Goal: Task Accomplishment & Management: Manage account settings

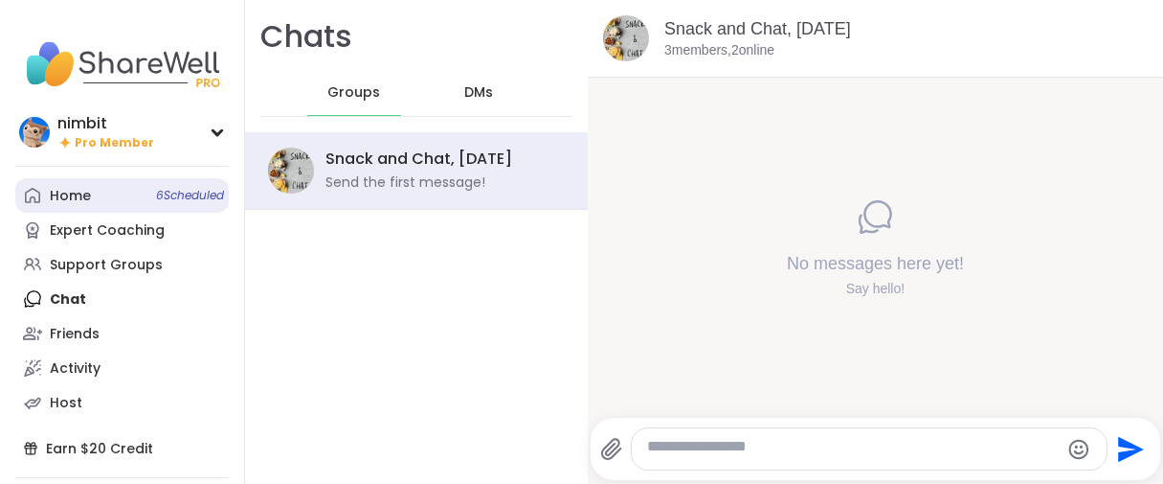
click at [75, 206] on div "Home 6 Scheduled" at bounding box center [70, 196] width 41 height 19
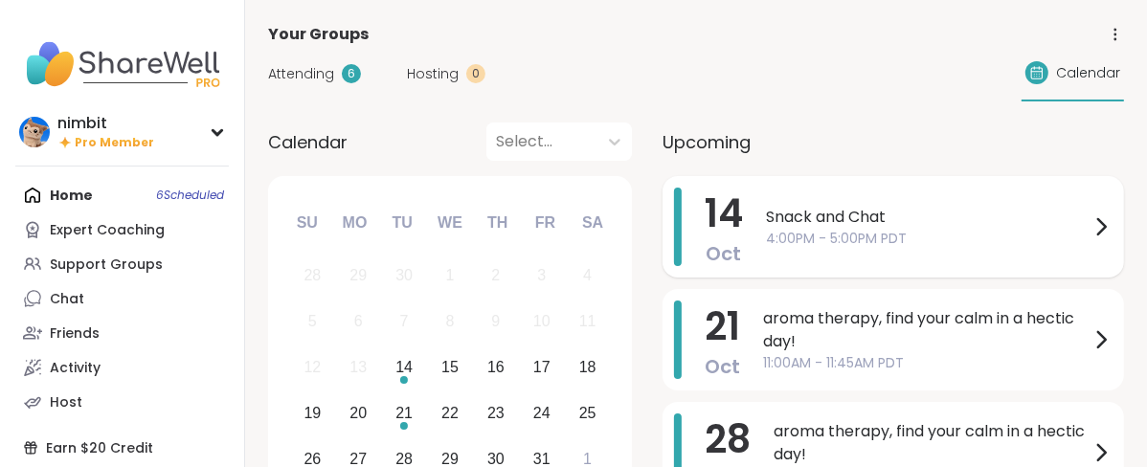
click at [912, 266] on div "Snack and Chat 4:00PM - 5:00PM PDT" at bounding box center [939, 227] width 347 height 79
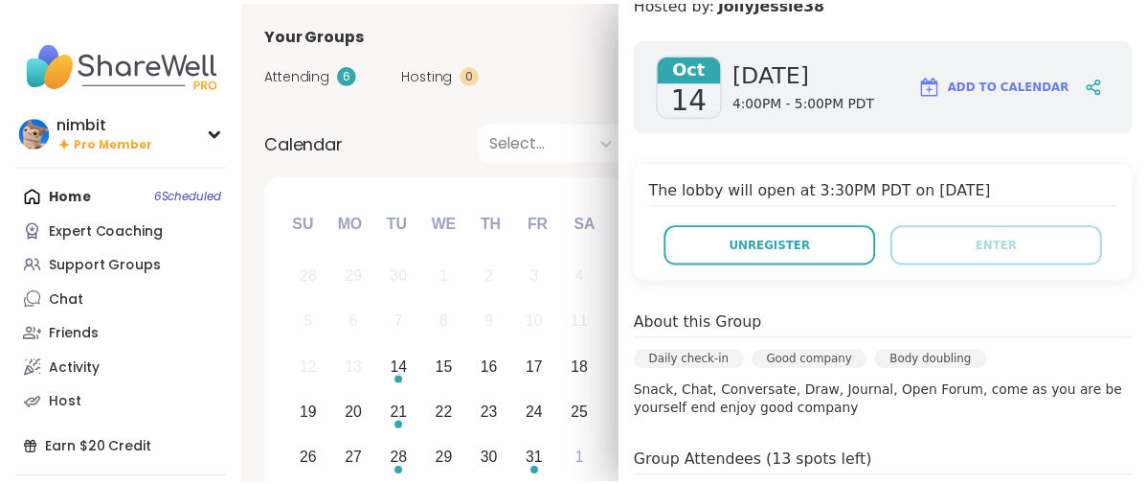
scroll to position [106, 0]
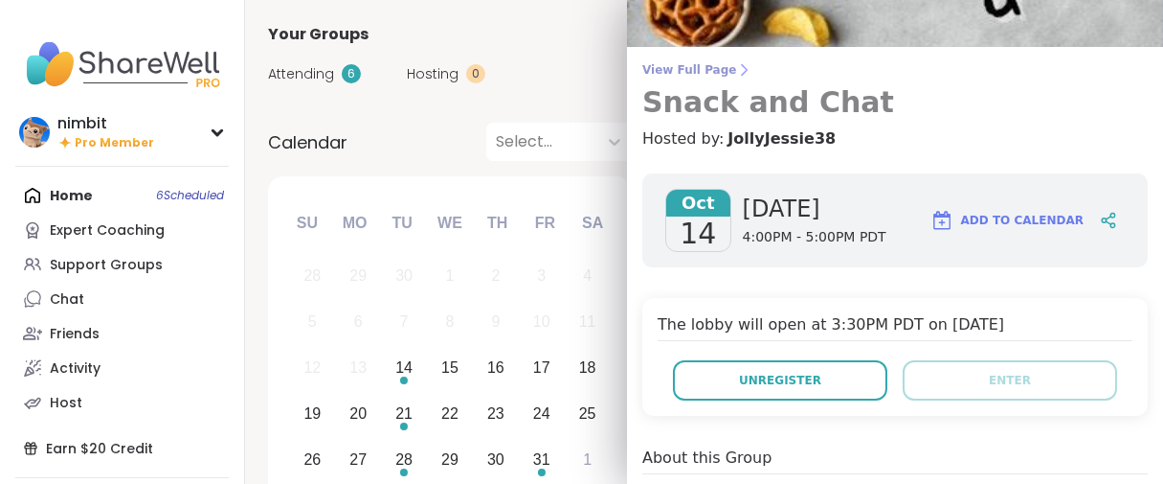
click at [667, 77] on span "View Full Page" at bounding box center [896, 69] width 506 height 15
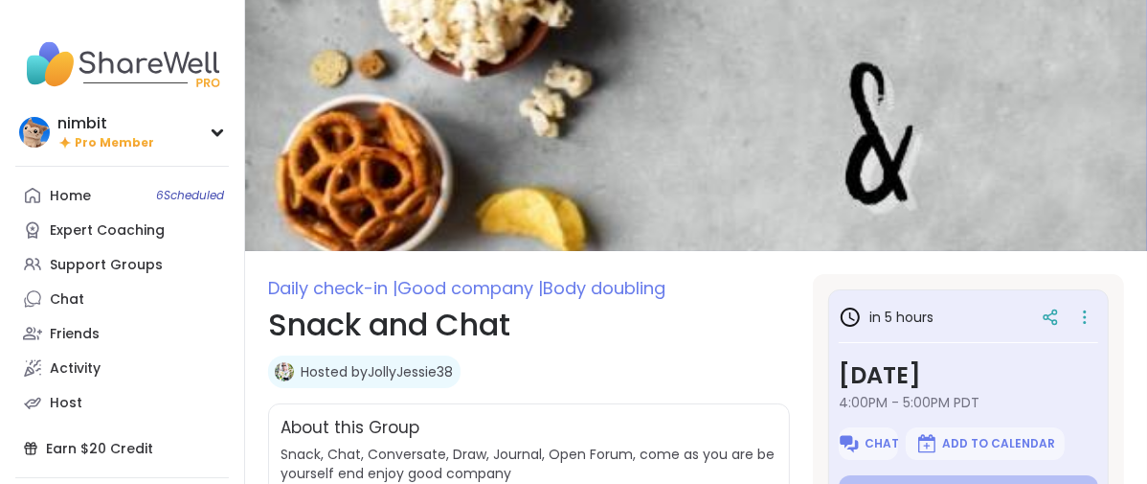
type textarea "*"
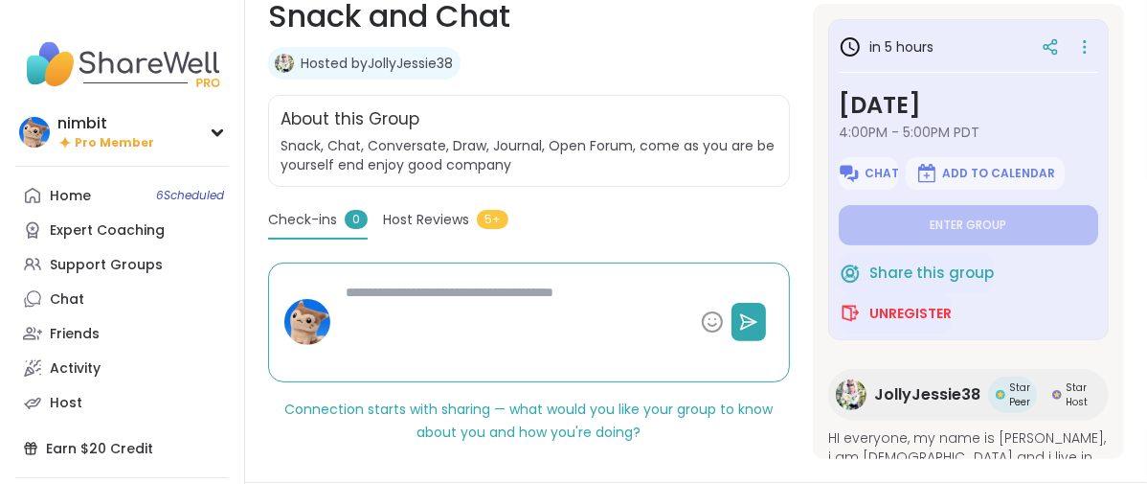
scroll to position [319, 0]
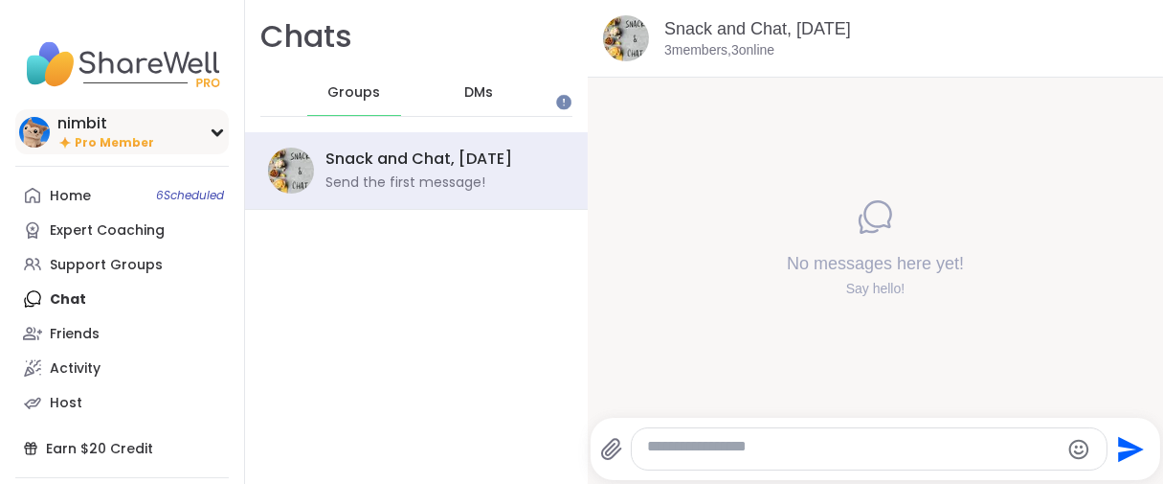
click at [106, 151] on span "Pro Member" at bounding box center [114, 143] width 79 height 16
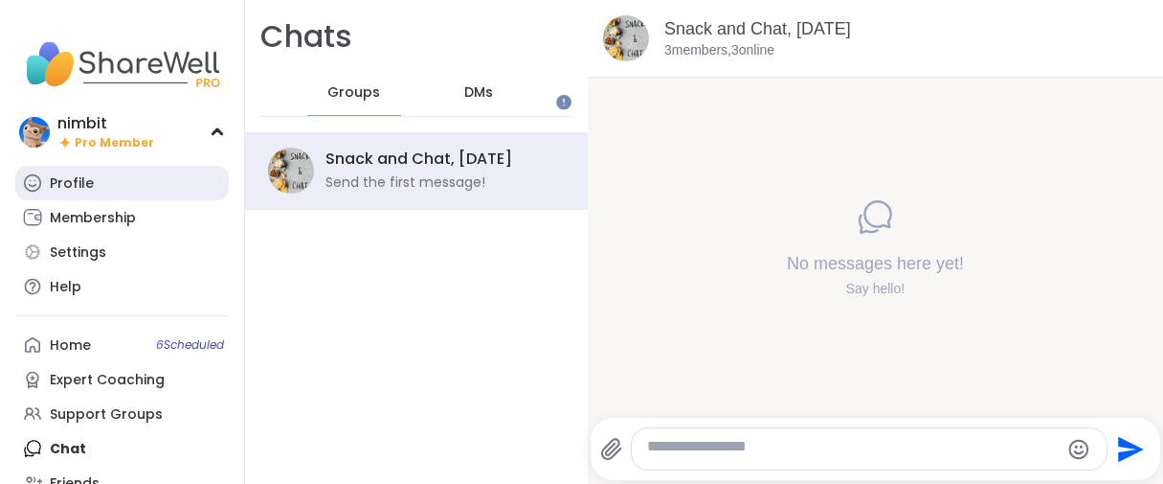
click at [94, 193] on div "Profile" at bounding box center [72, 183] width 44 height 19
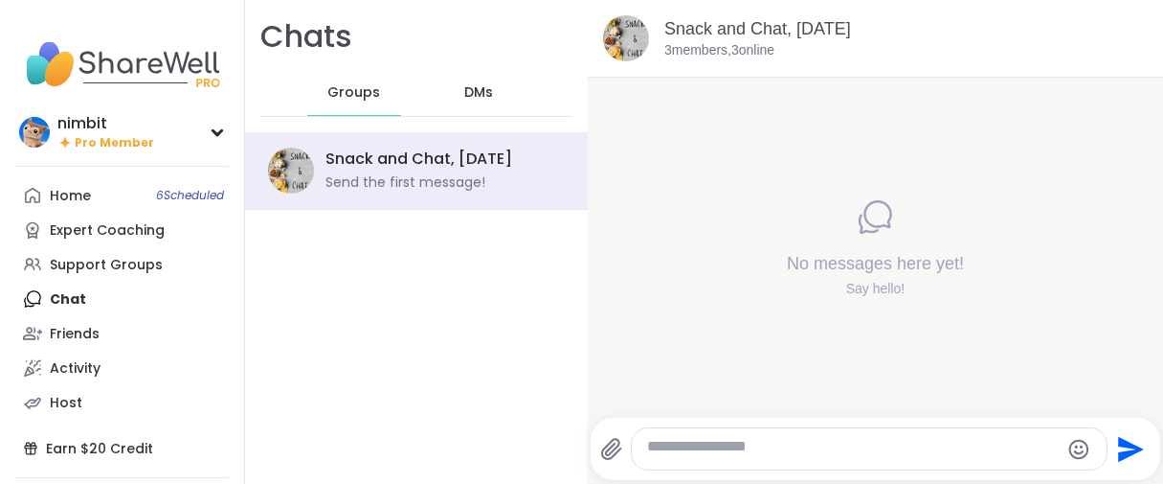
click at [144, 134] on div "nimbit" at bounding box center [105, 123] width 97 height 21
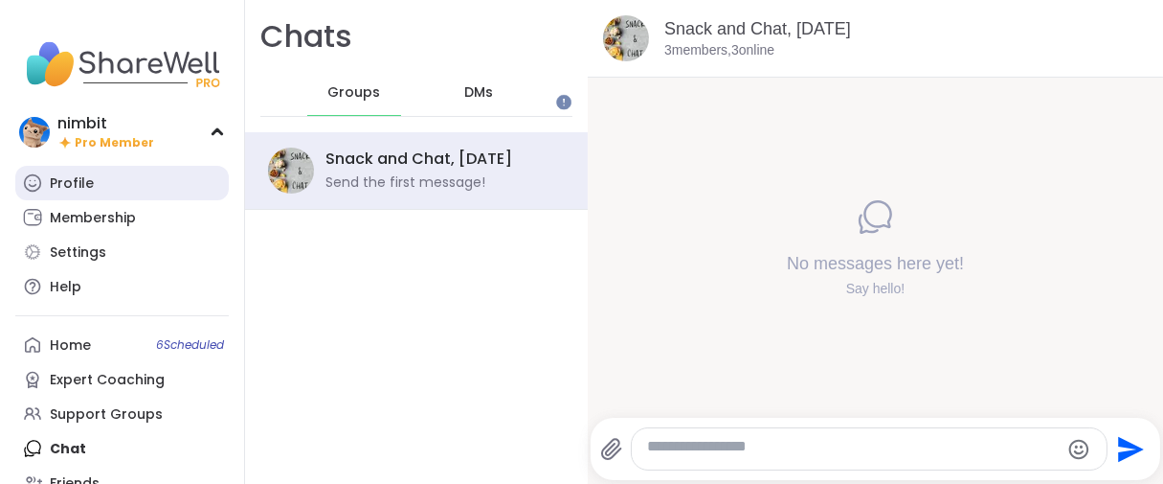
click at [103, 197] on link "Profile" at bounding box center [122, 183] width 214 height 34
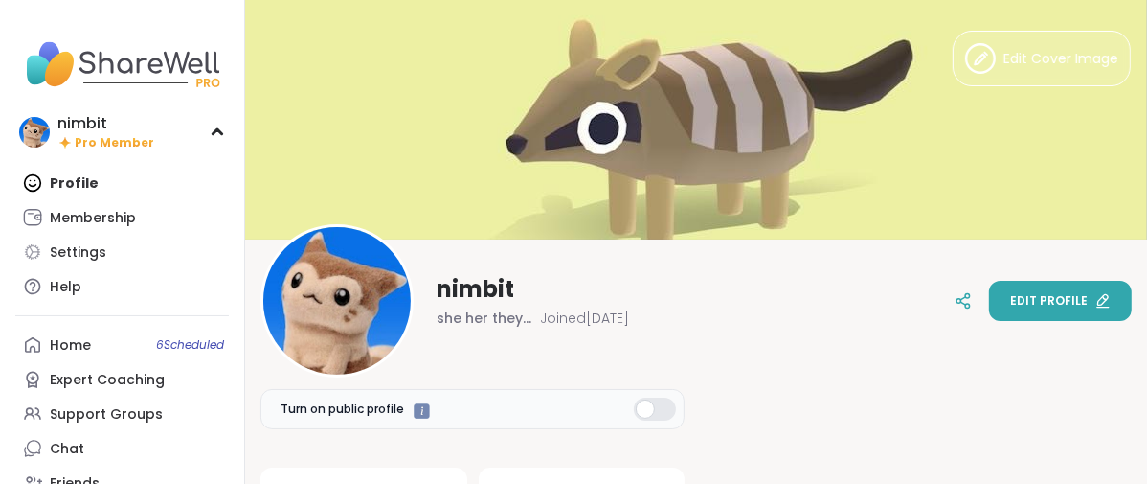
click at [1019, 305] on span "Edit profile" at bounding box center [1049, 300] width 78 height 17
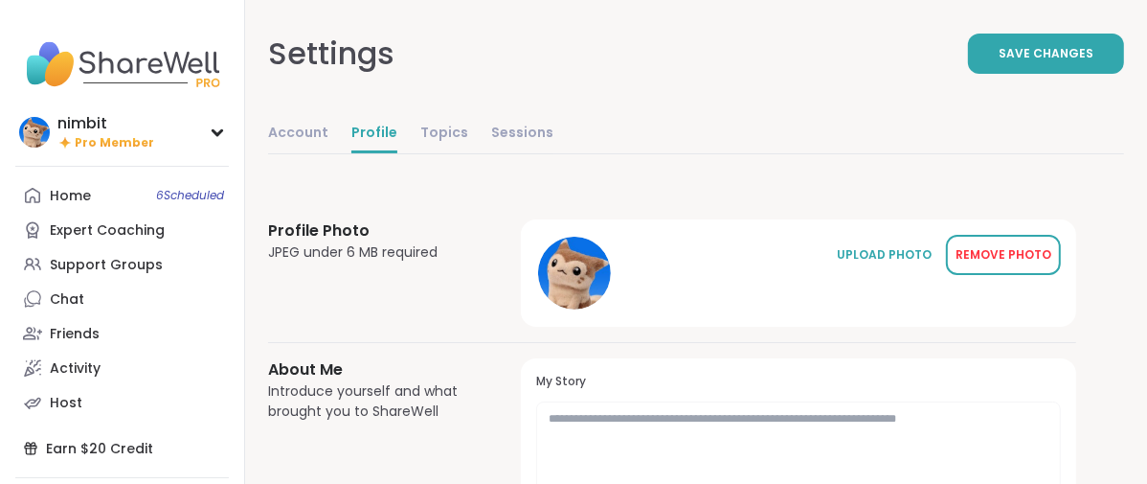
click at [1022, 263] on div "REMOVE PHOTO" at bounding box center [1004, 254] width 96 height 17
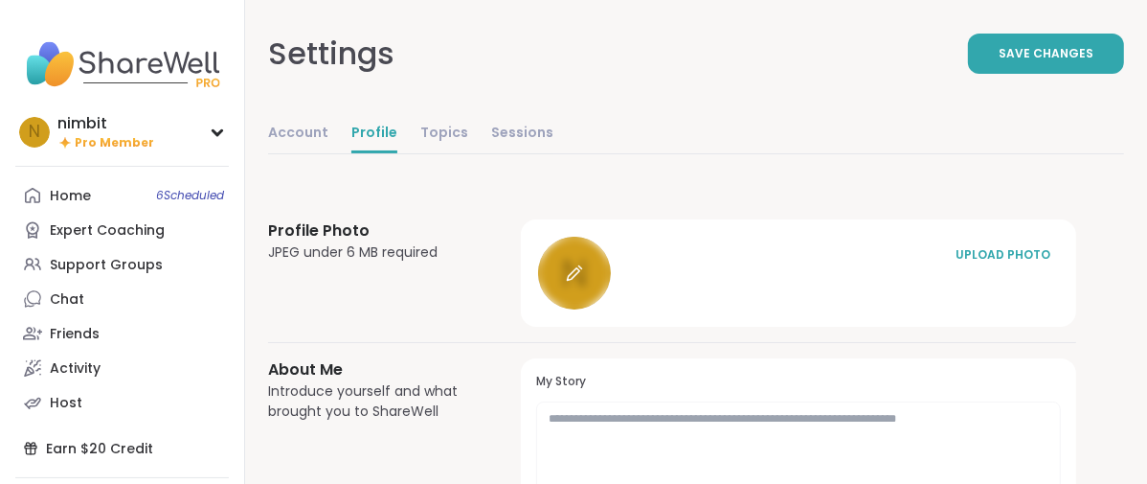
click at [583, 282] on icon at bounding box center [574, 272] width 17 height 17
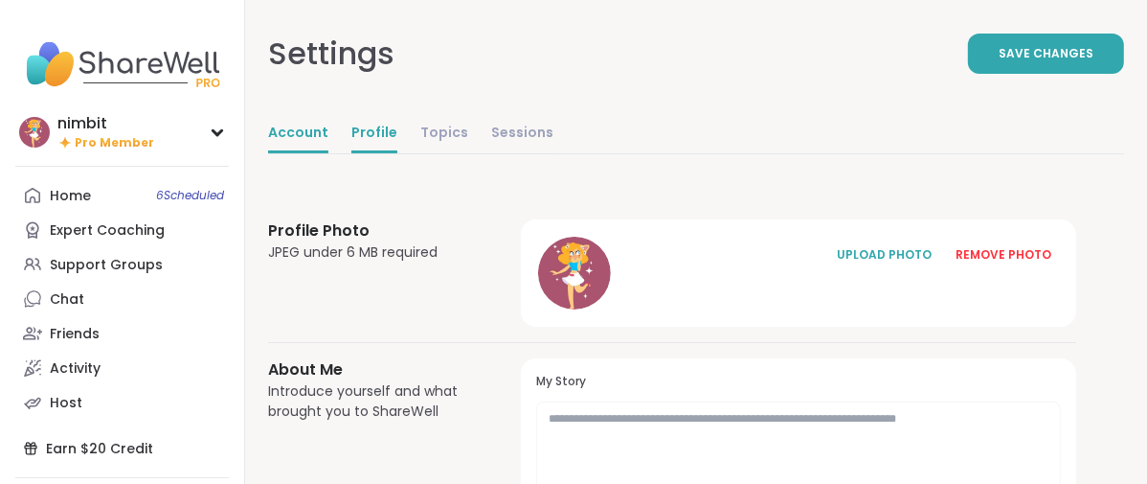
click at [328, 153] on link "Account" at bounding box center [298, 134] width 60 height 38
select select "**"
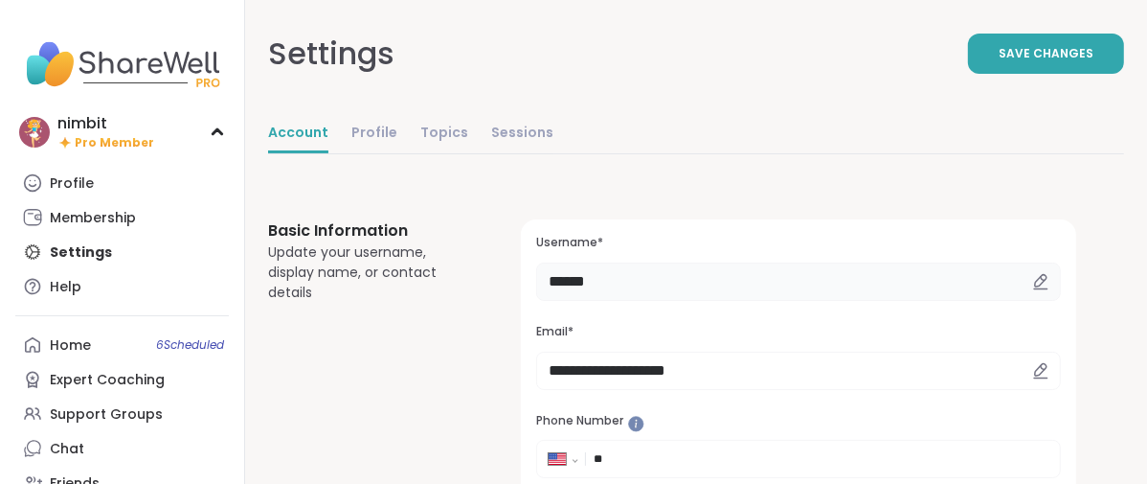
click at [735, 301] on input "******" at bounding box center [798, 281] width 525 height 38
type input "*"
click at [968, 74] on button "Save Changes" at bounding box center [1046, 54] width 156 height 40
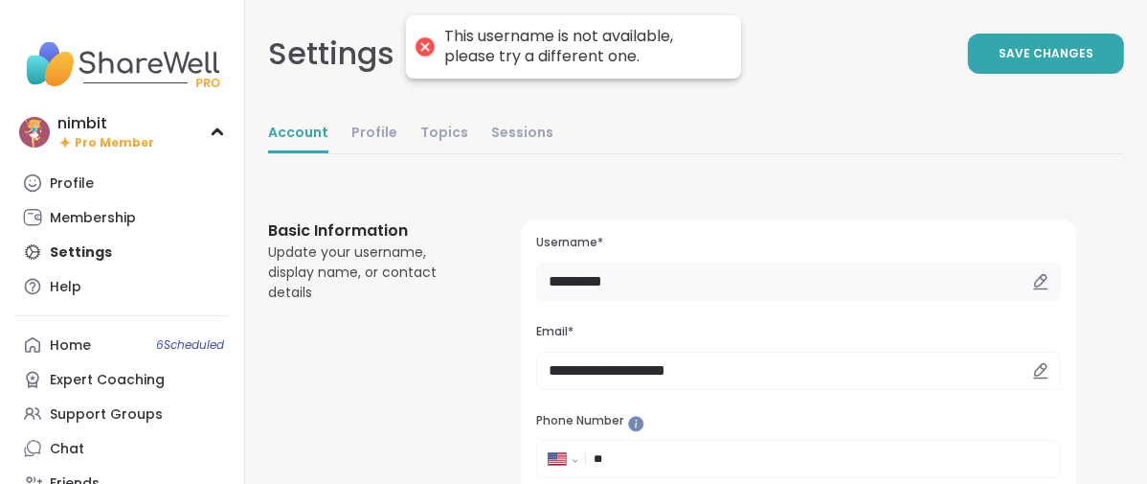
click at [715, 301] on input "*********" at bounding box center [798, 281] width 525 height 38
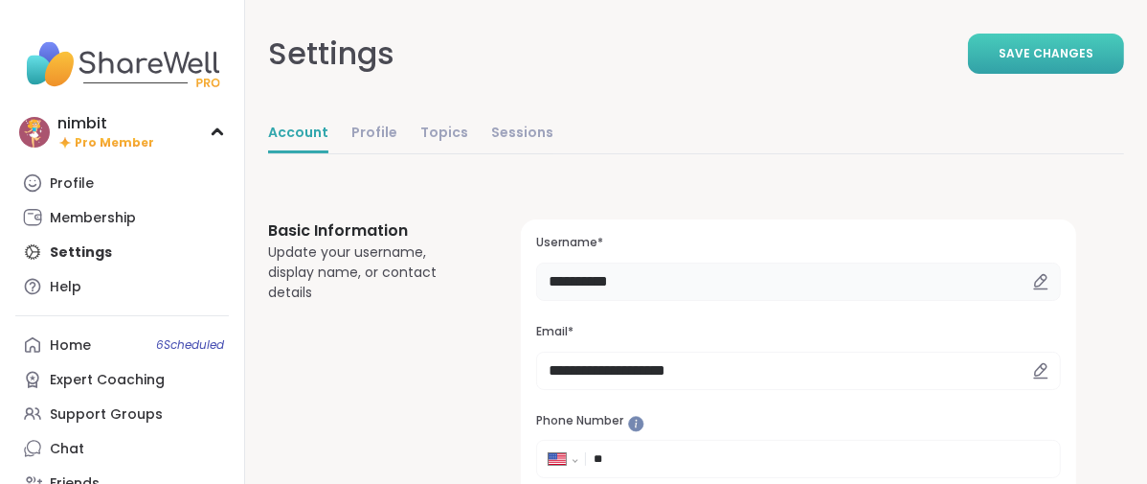
type input "**********"
click at [968, 74] on button "Save Changes" at bounding box center [1046, 54] width 156 height 40
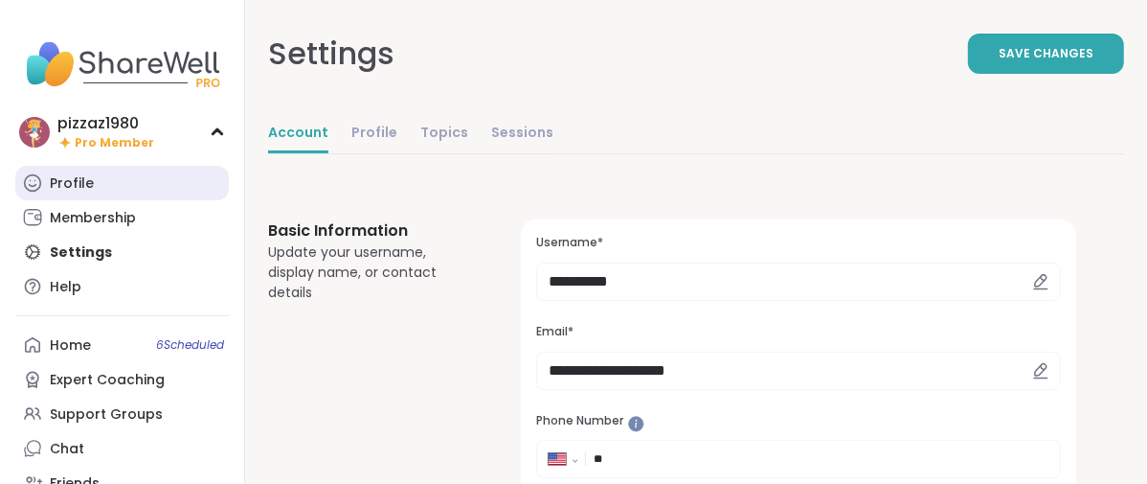
click at [94, 193] on div "Profile" at bounding box center [72, 183] width 44 height 19
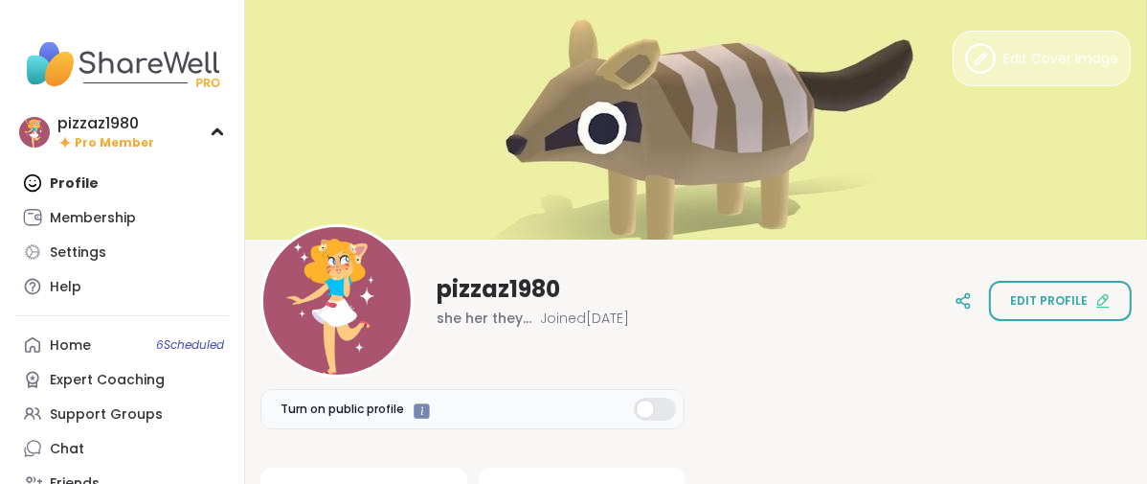
click at [987, 79] on button "Edit Cover Image" at bounding box center [1042, 59] width 178 height 56
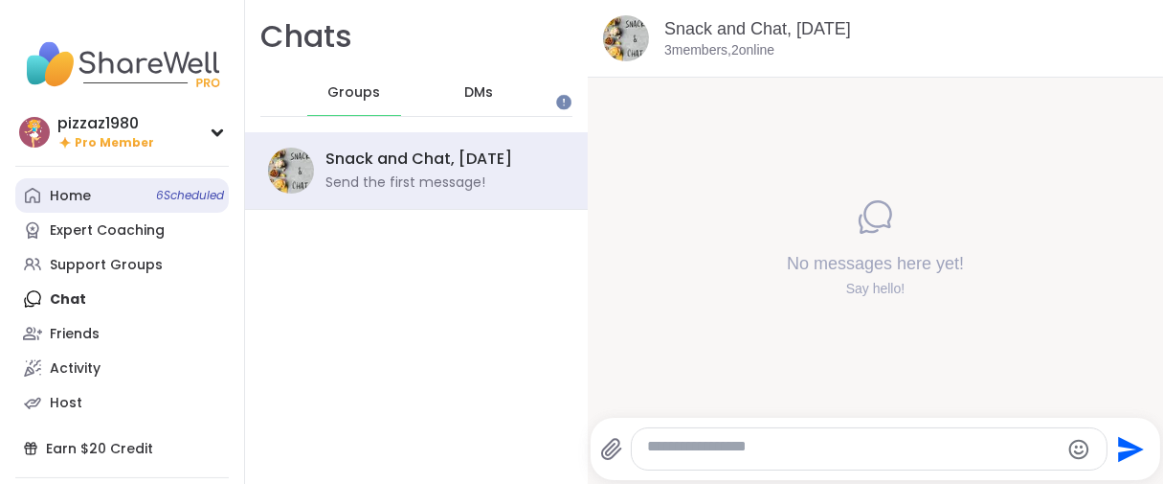
click at [117, 213] on link "Home 6 Scheduled" at bounding box center [122, 195] width 214 height 34
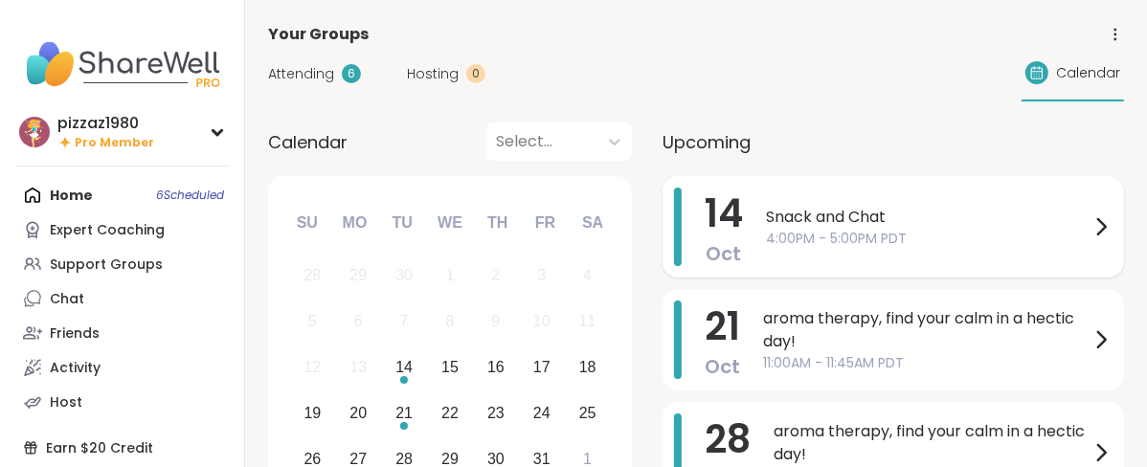
click at [881, 249] on span "4:00PM - 5:00PM PDT" at bounding box center [928, 239] width 324 height 20
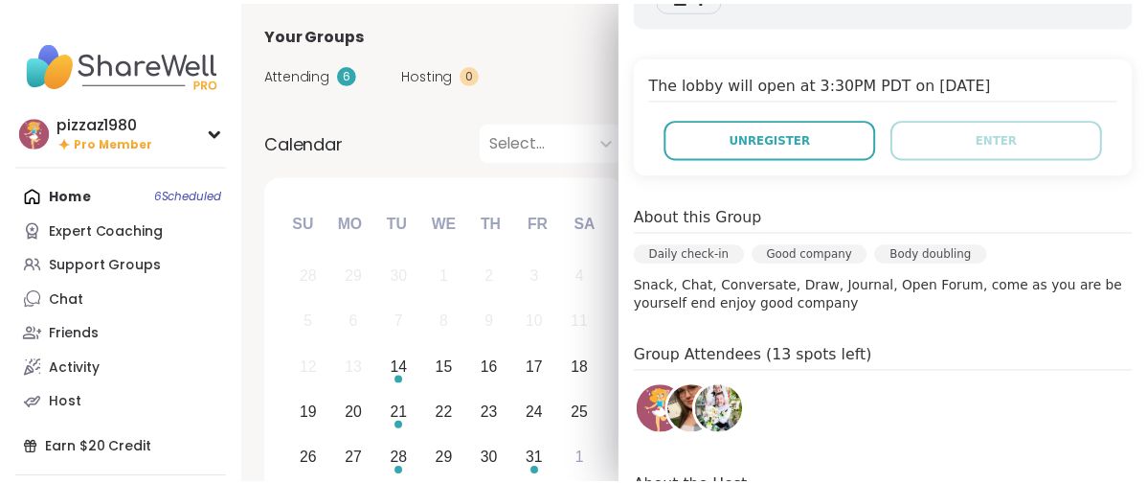
scroll to position [76, 0]
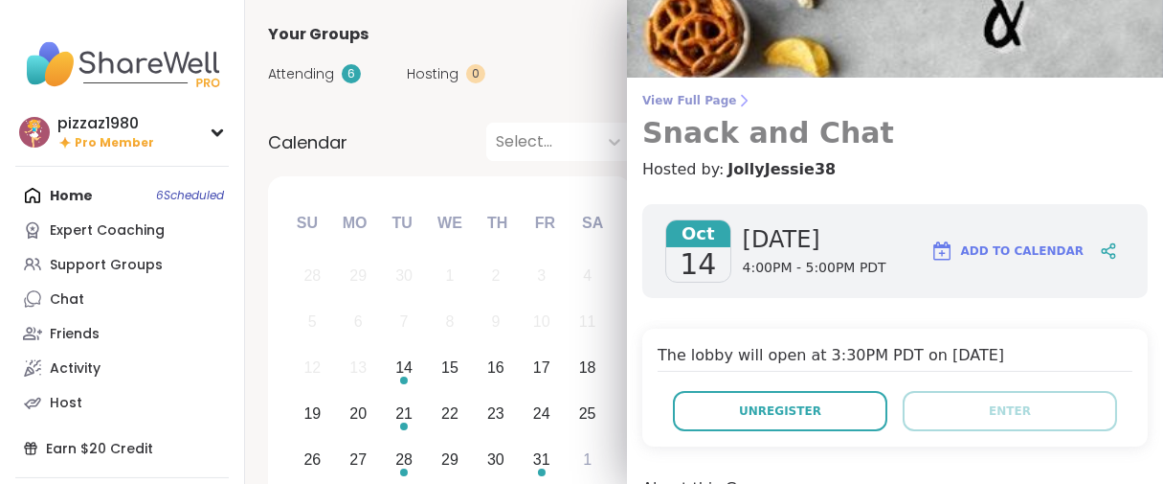
click at [689, 108] on span "View Full Page" at bounding box center [896, 100] width 506 height 15
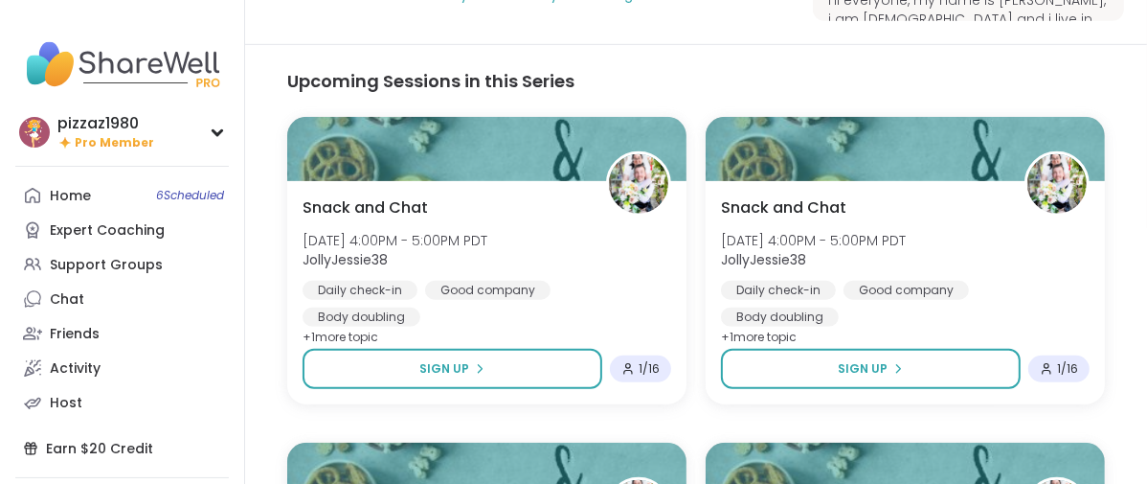
scroll to position [958, 0]
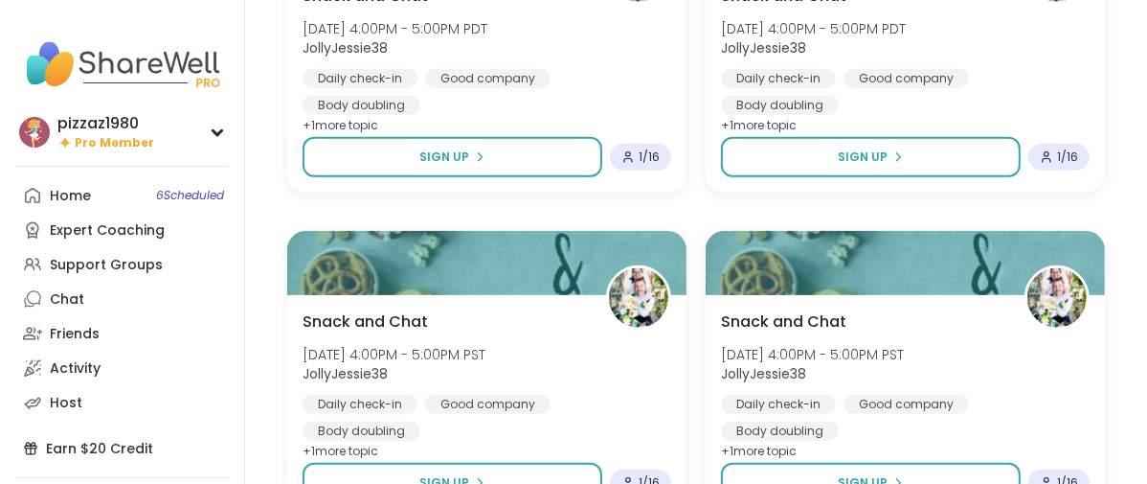
type textarea "*"
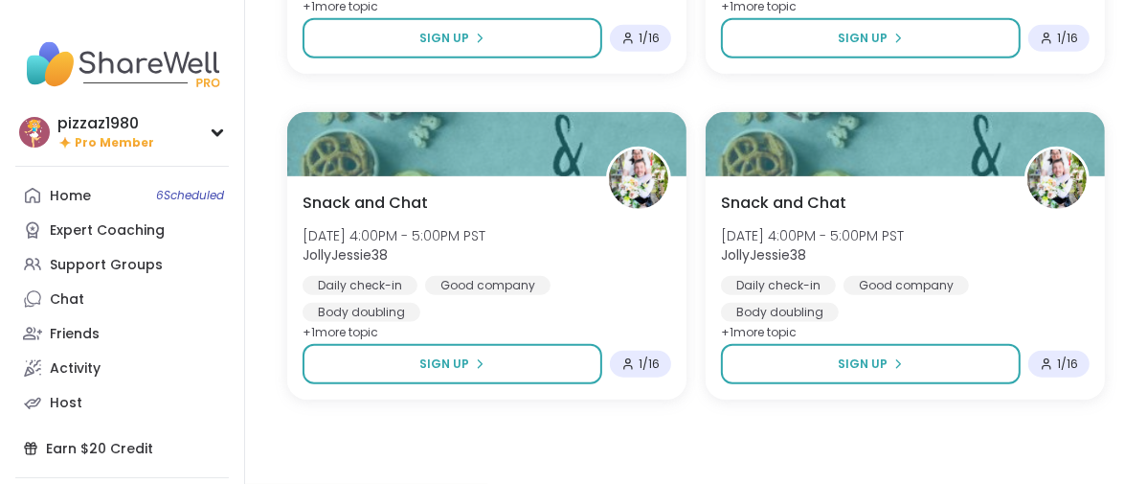
scroll to position [1307, 0]
